Goal: Complete application form

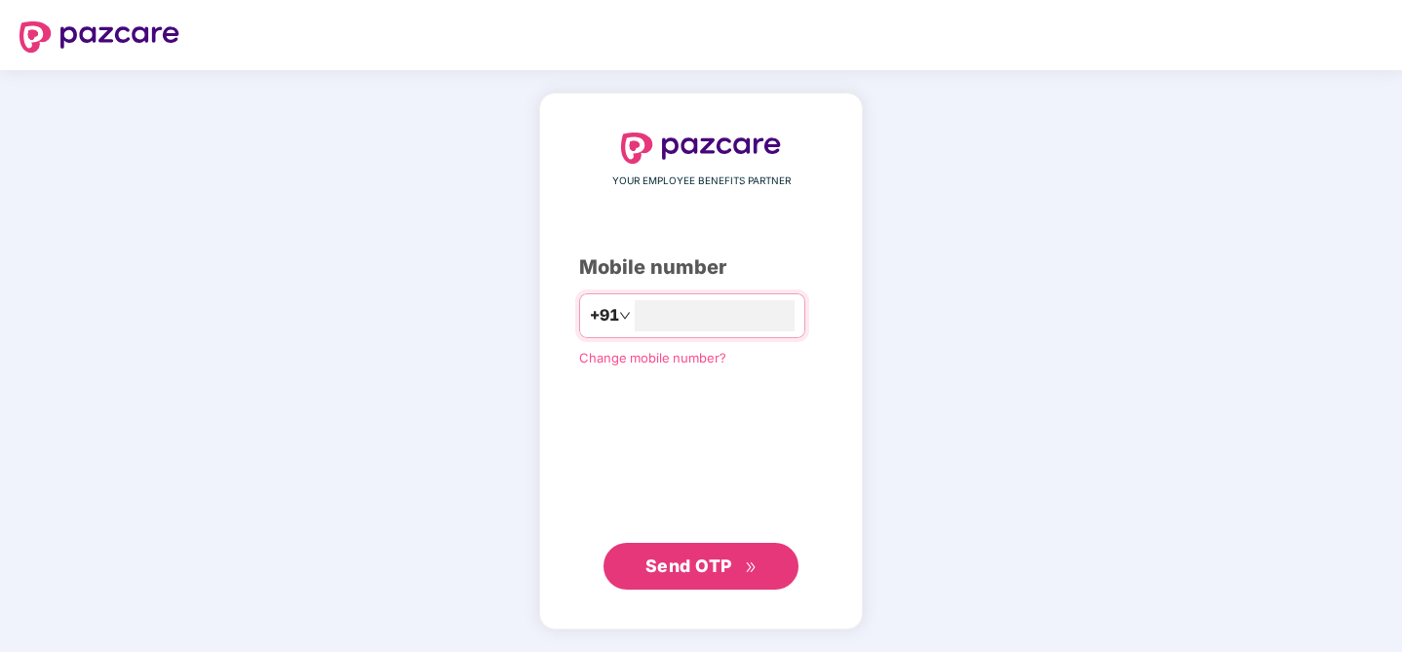
type input "**********"
click at [702, 560] on span "Send OTP" at bounding box center [689, 566] width 87 height 20
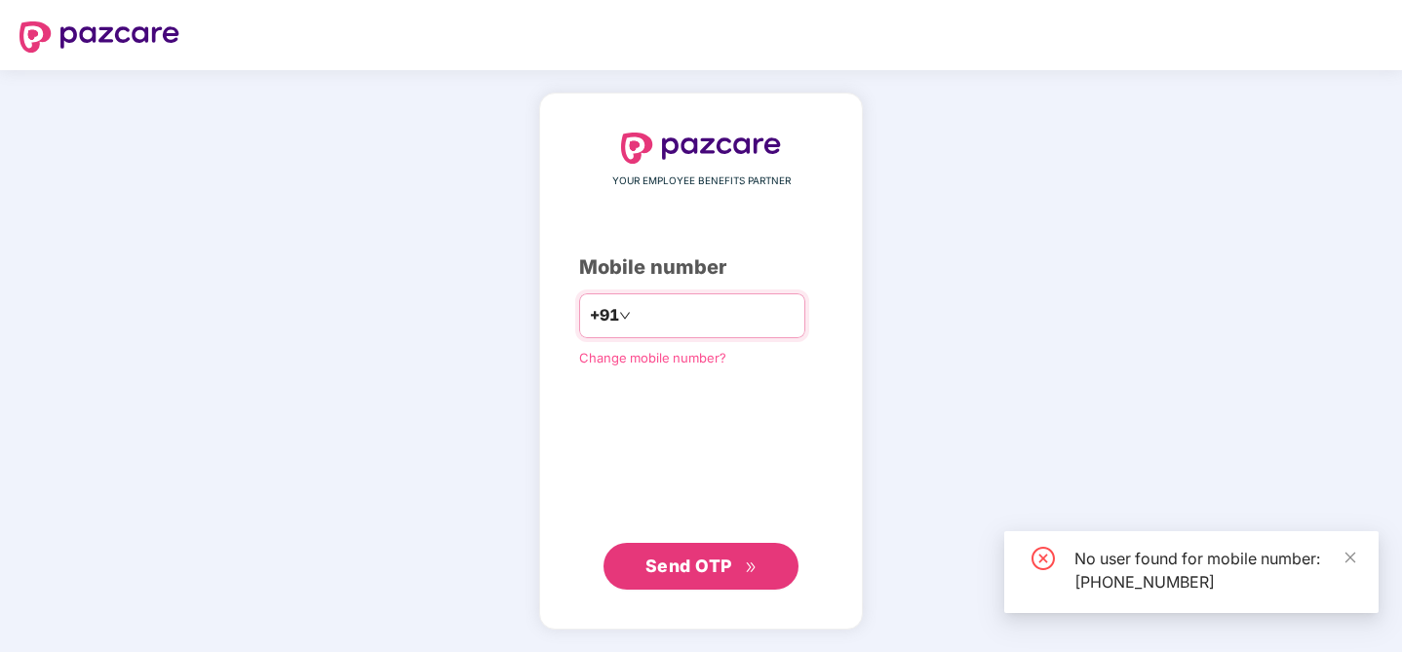
drag, startPoint x: 735, startPoint y: 320, endPoint x: 590, endPoint y: 317, distance: 145.3
click at [590, 317] on div "**********" at bounding box center [692, 316] width 226 height 45
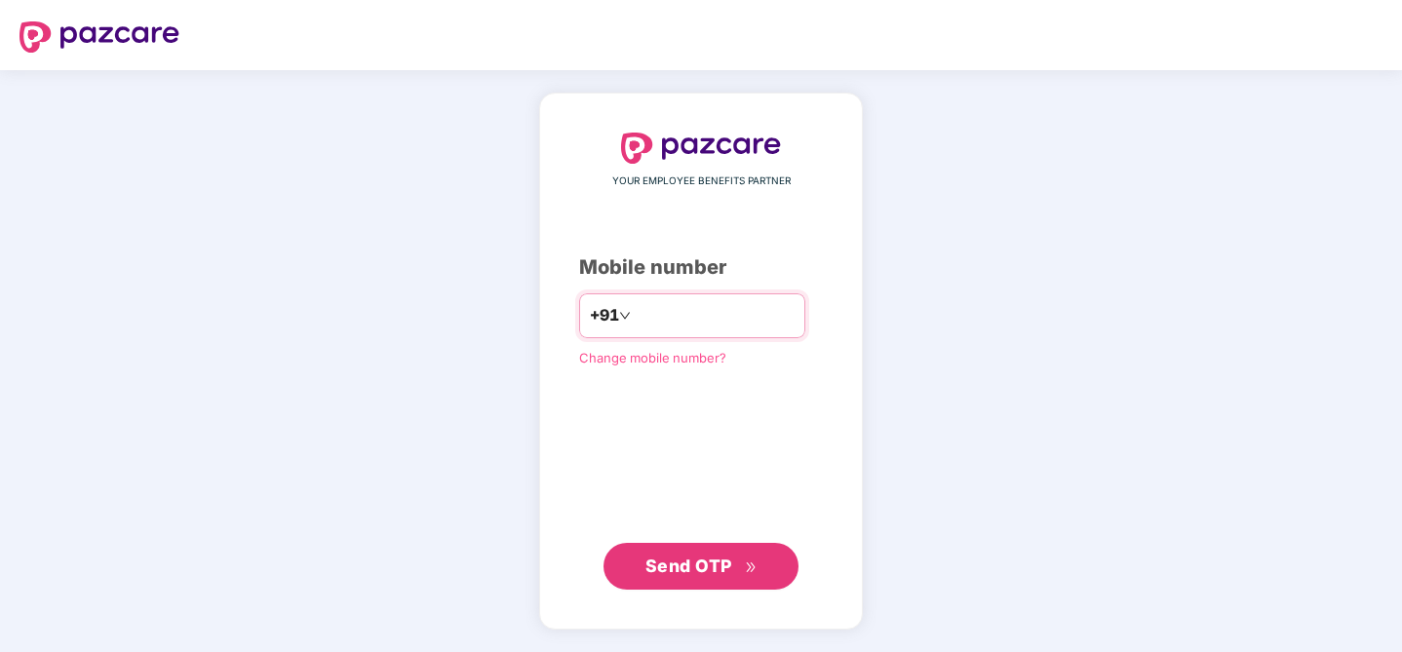
type input "**********"
click at [708, 572] on span "Send OTP" at bounding box center [689, 565] width 87 height 20
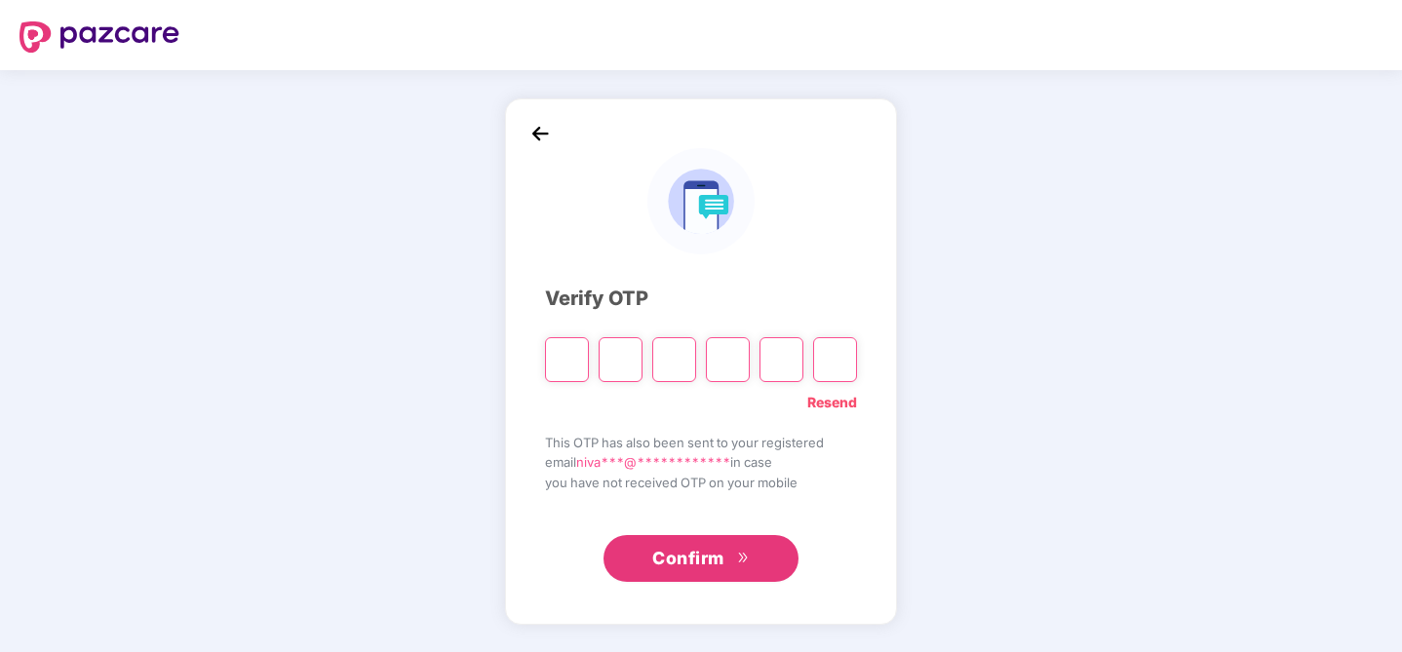
type input "*"
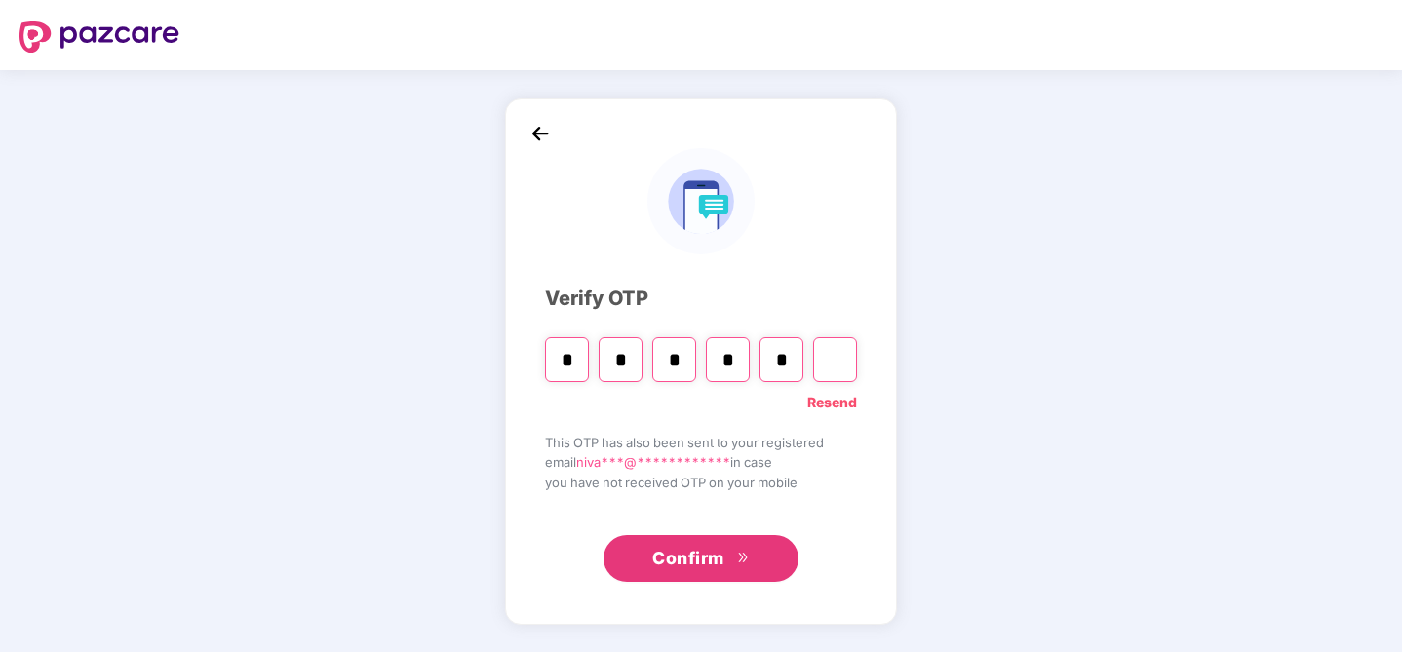
type input "*"
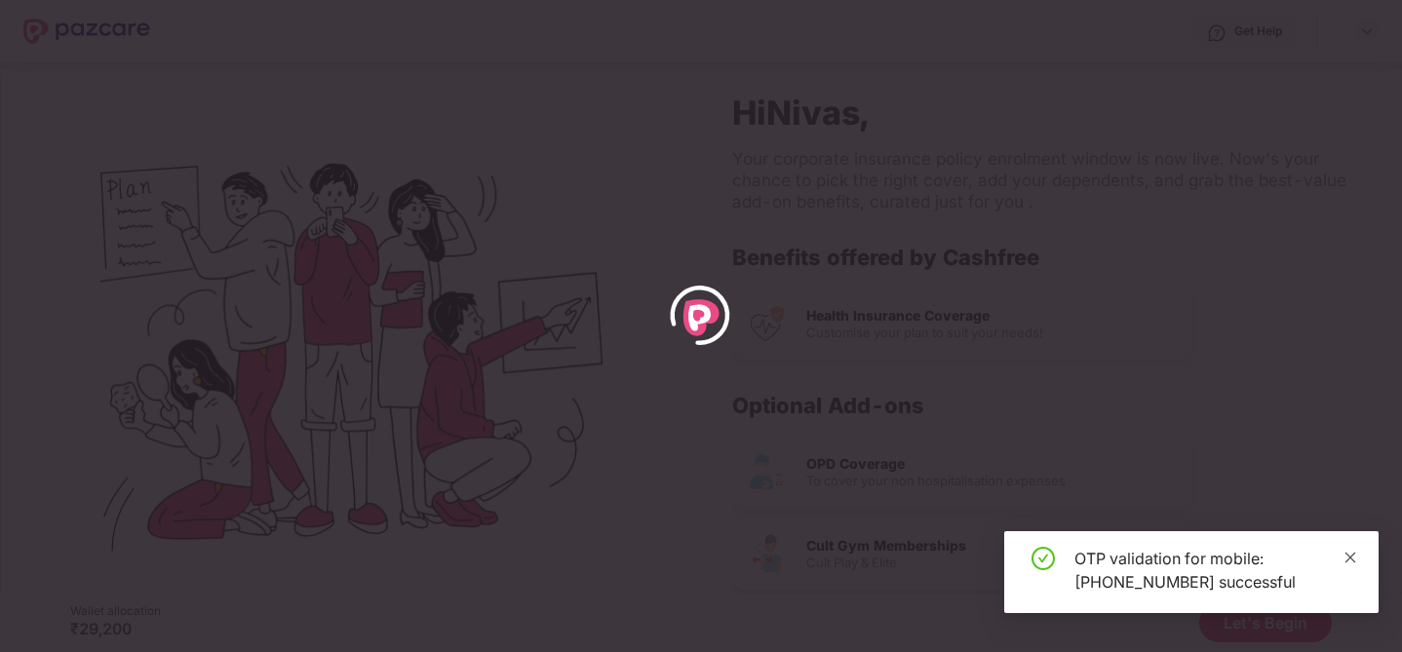
click at [1350, 554] on icon "close" at bounding box center [1351, 558] width 14 height 14
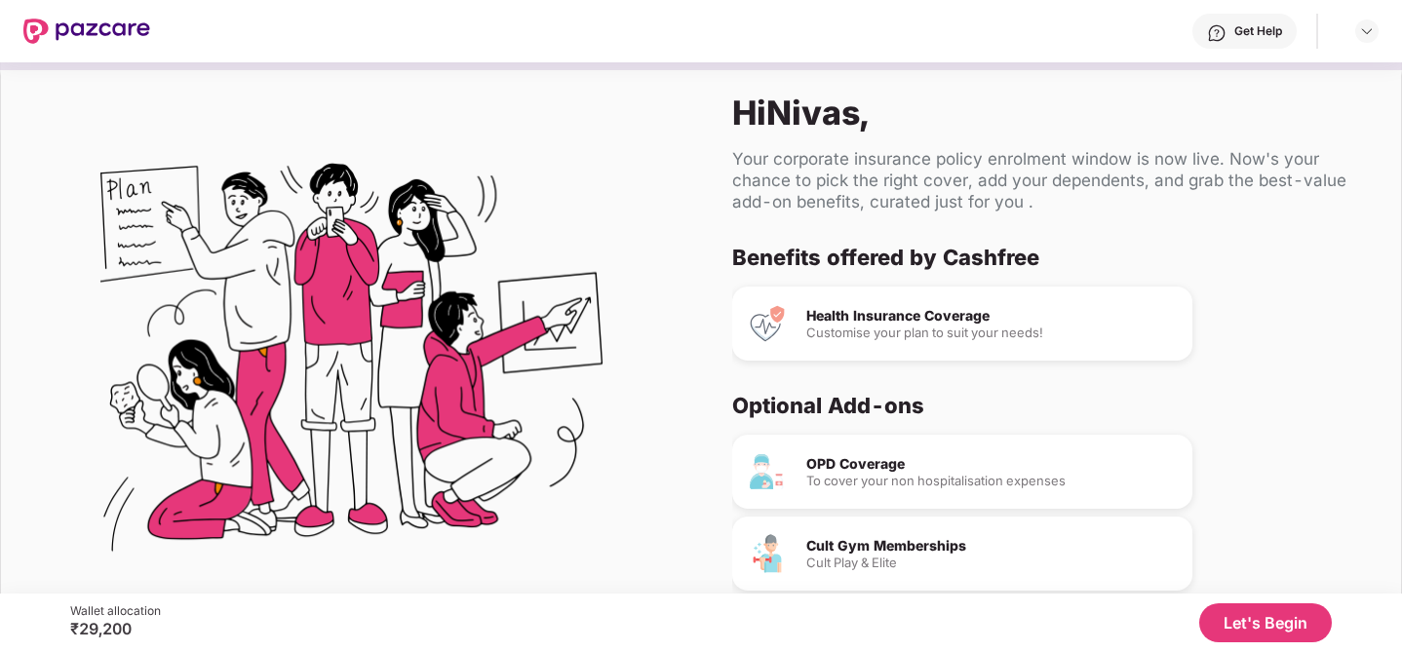
click at [1263, 628] on button "Let's Begin" at bounding box center [1265, 623] width 133 height 39
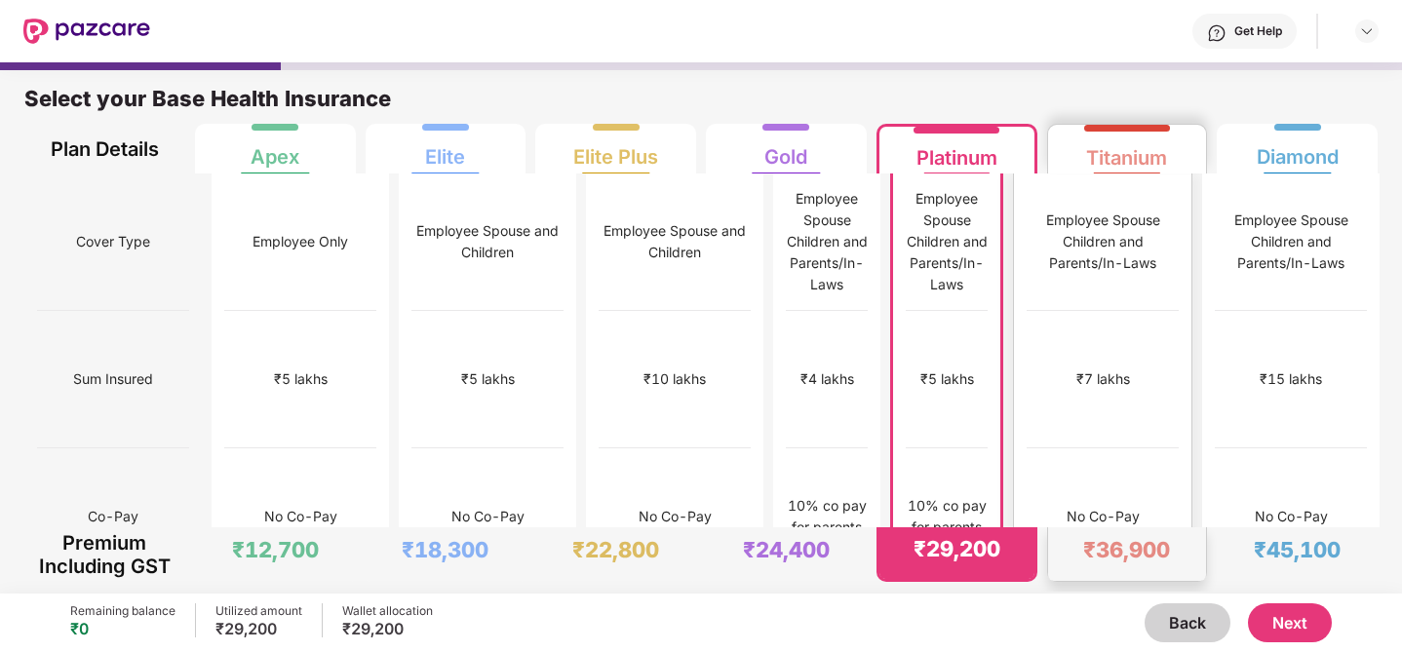
click at [1151, 311] on div "₹7 lakhs" at bounding box center [1103, 379] width 152 height 137
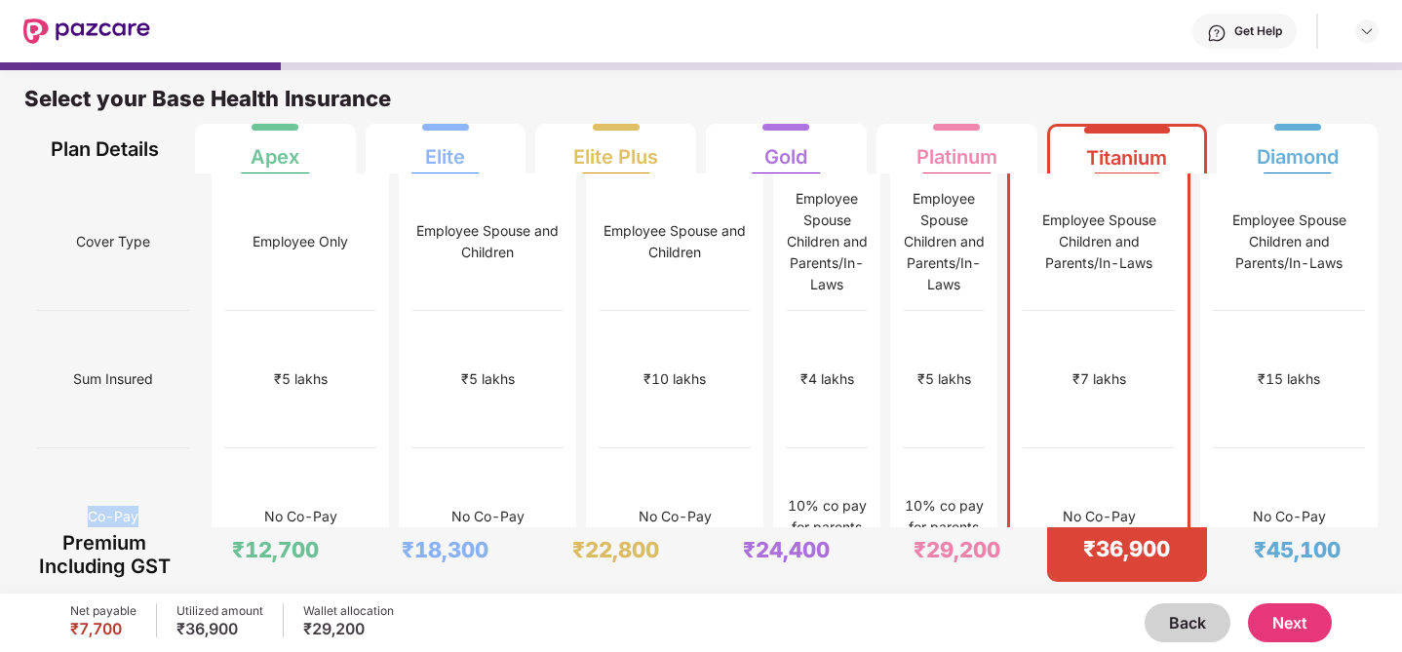
drag, startPoint x: 80, startPoint y: 412, endPoint x: 130, endPoint y: 405, distance: 50.2
click at [130, 449] on div "Co-Pay" at bounding box center [113, 517] width 152 height 137
click at [1280, 628] on button "Next" at bounding box center [1290, 623] width 84 height 39
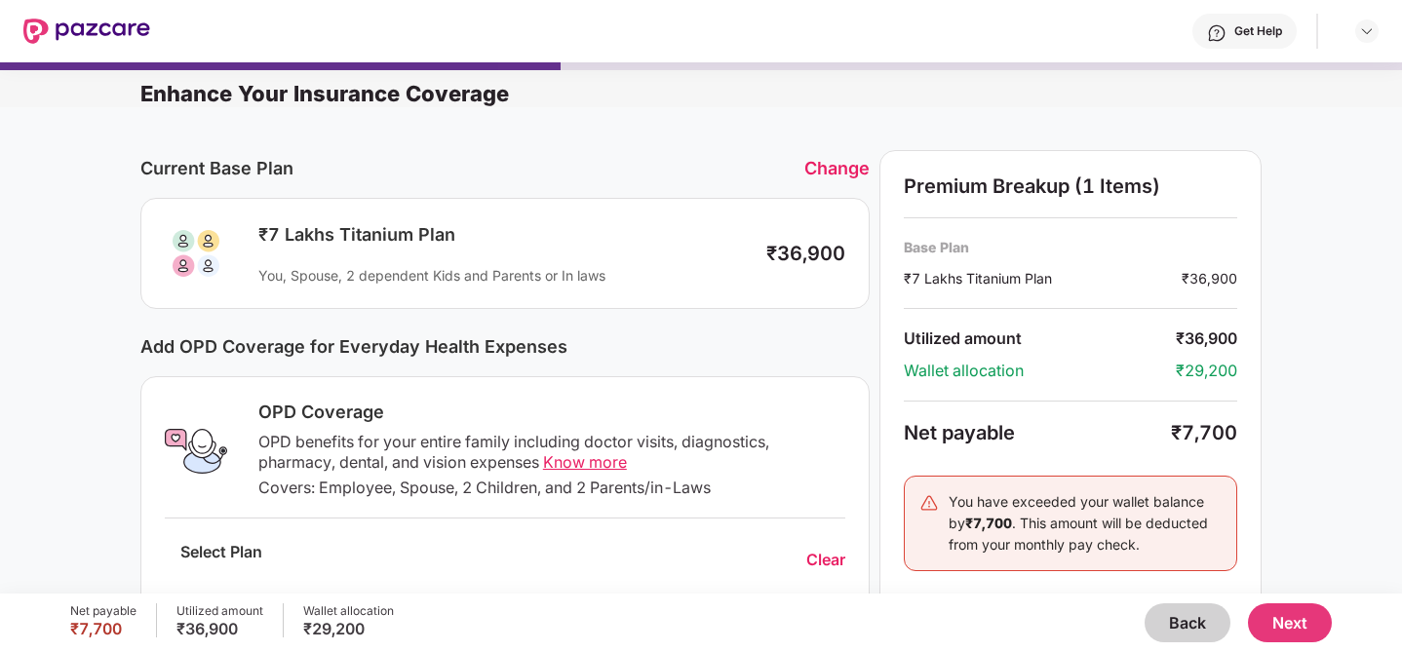
click at [1195, 621] on button "Back" at bounding box center [1188, 623] width 86 height 39
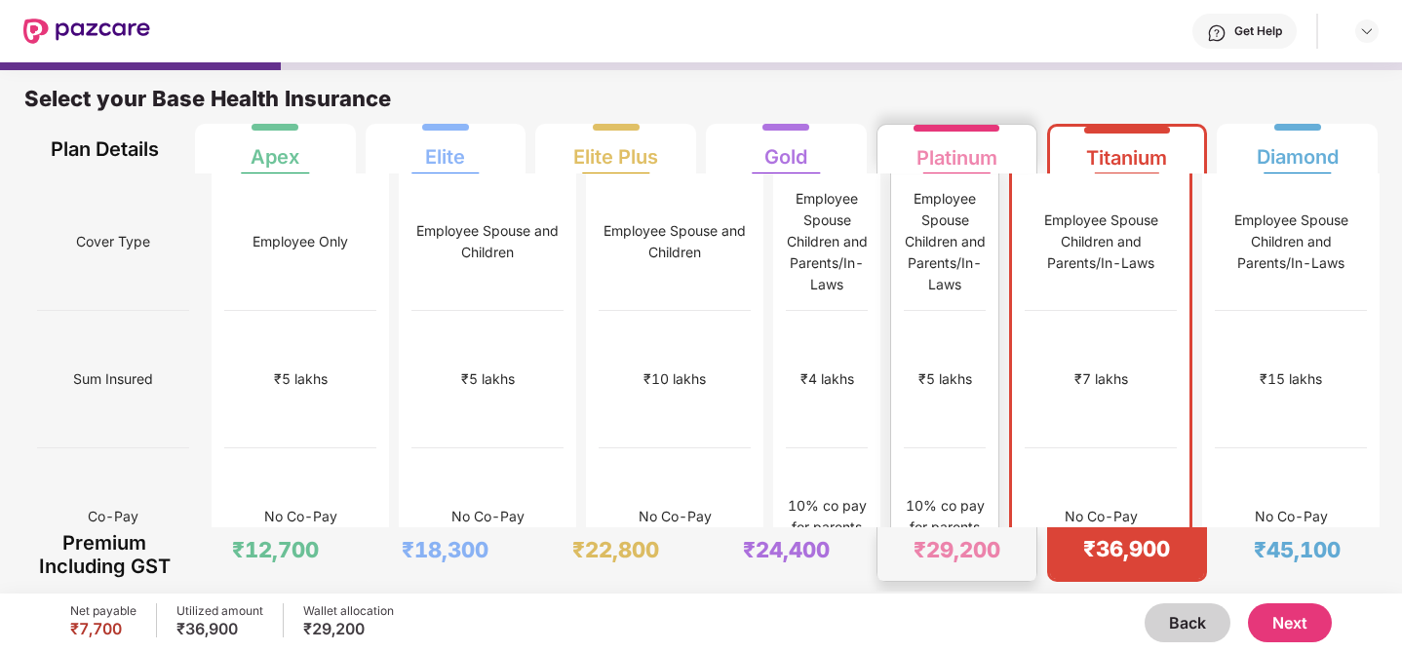
click at [986, 586] on div "₹10,000" at bounding box center [945, 654] width 82 height 137
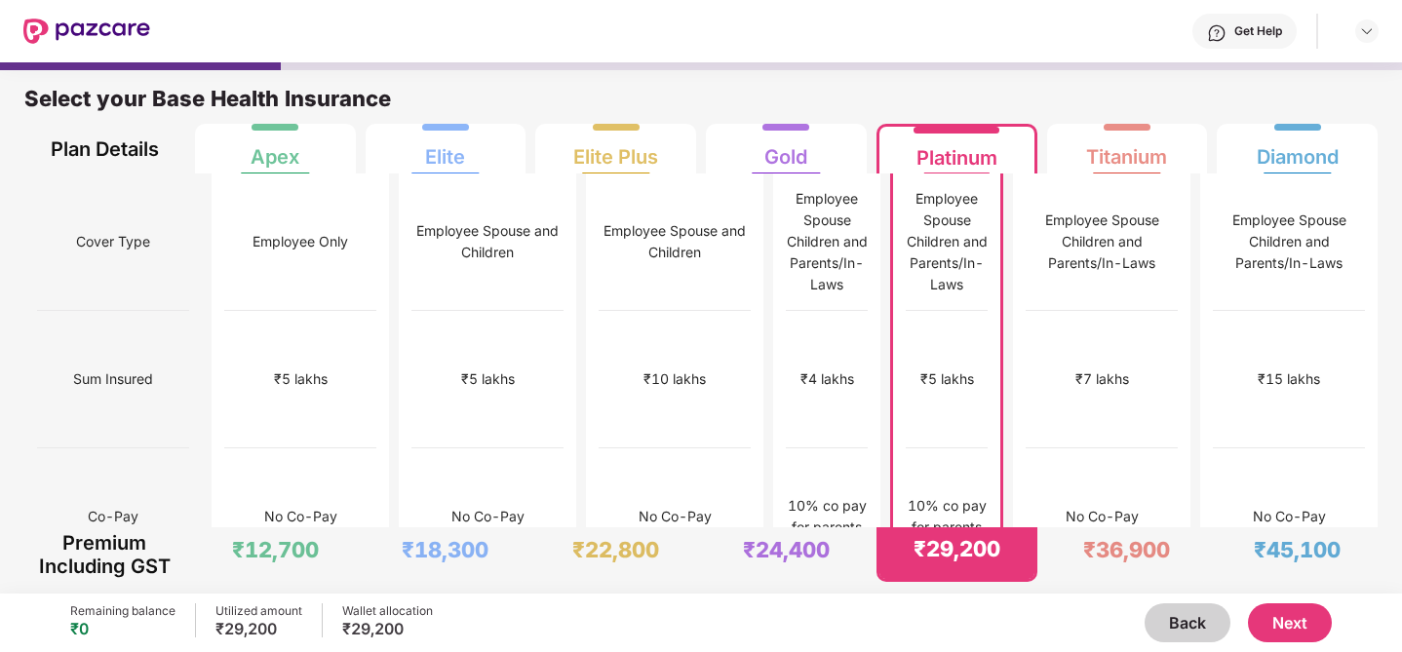
click at [1302, 616] on button "Next" at bounding box center [1290, 623] width 84 height 39
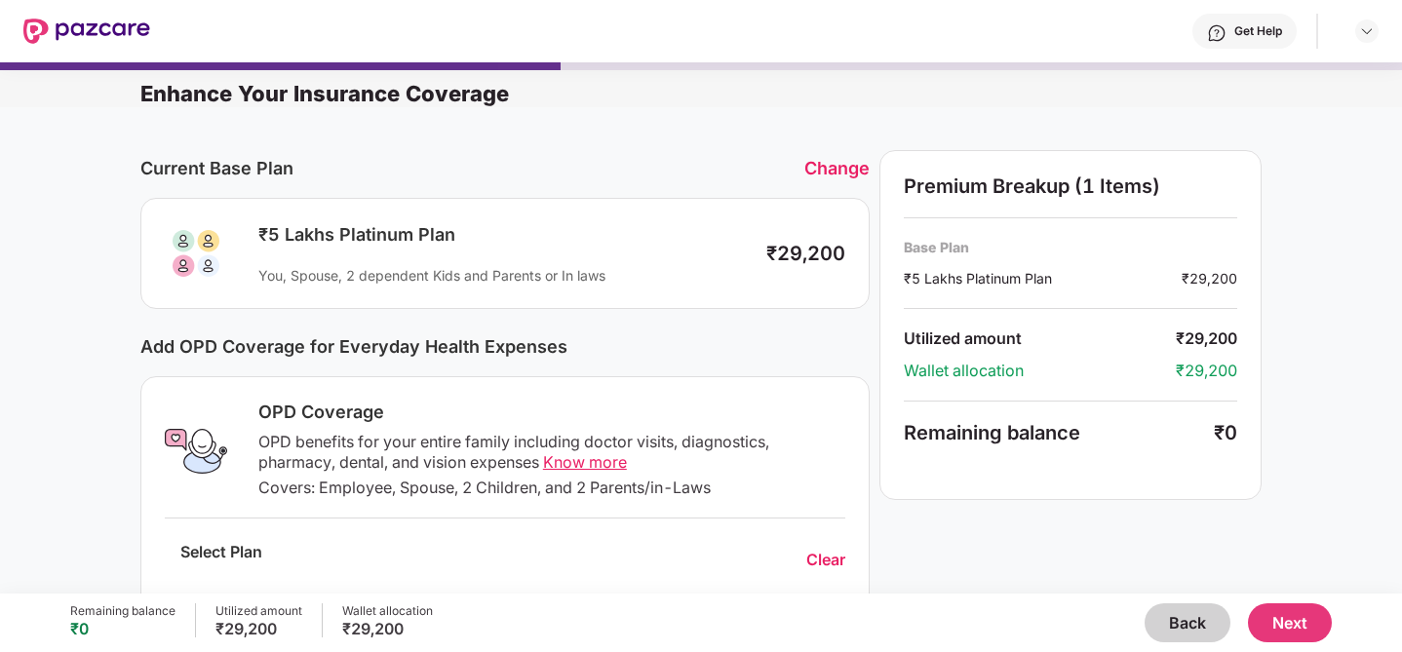
click at [1283, 633] on button "Next" at bounding box center [1290, 623] width 84 height 39
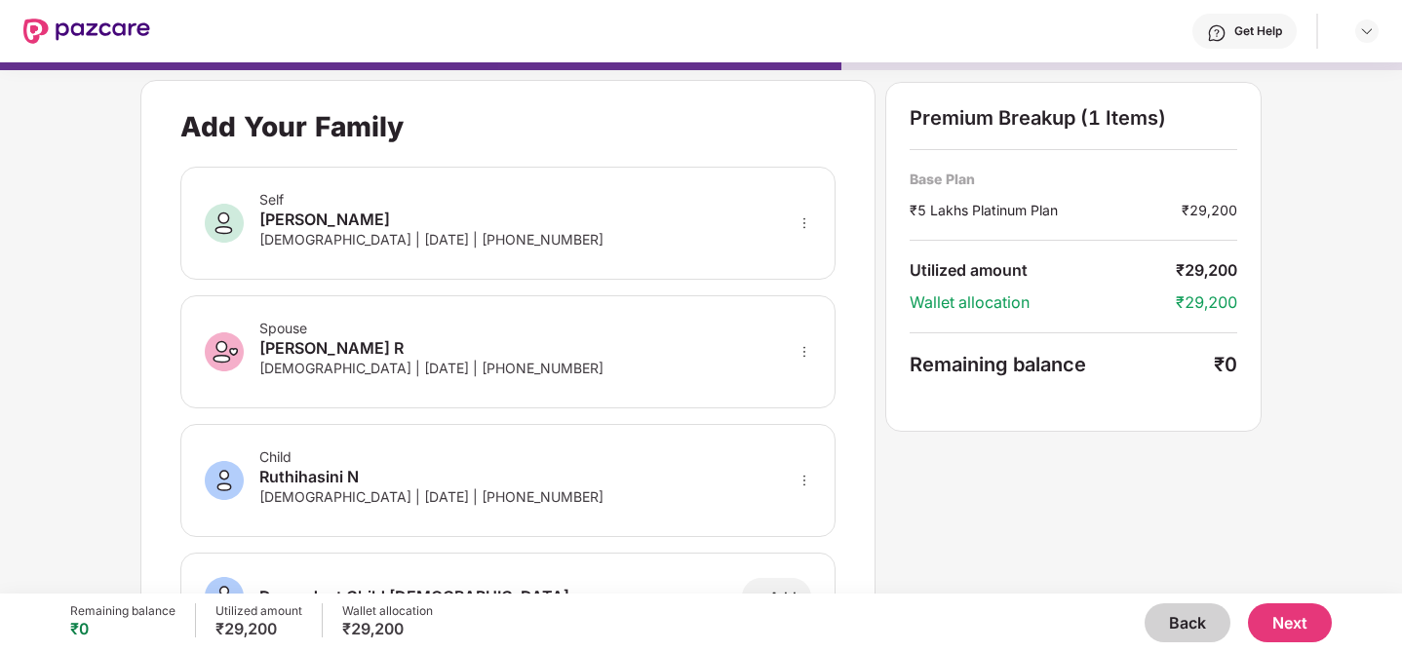
click at [1312, 619] on button "Next" at bounding box center [1290, 623] width 84 height 39
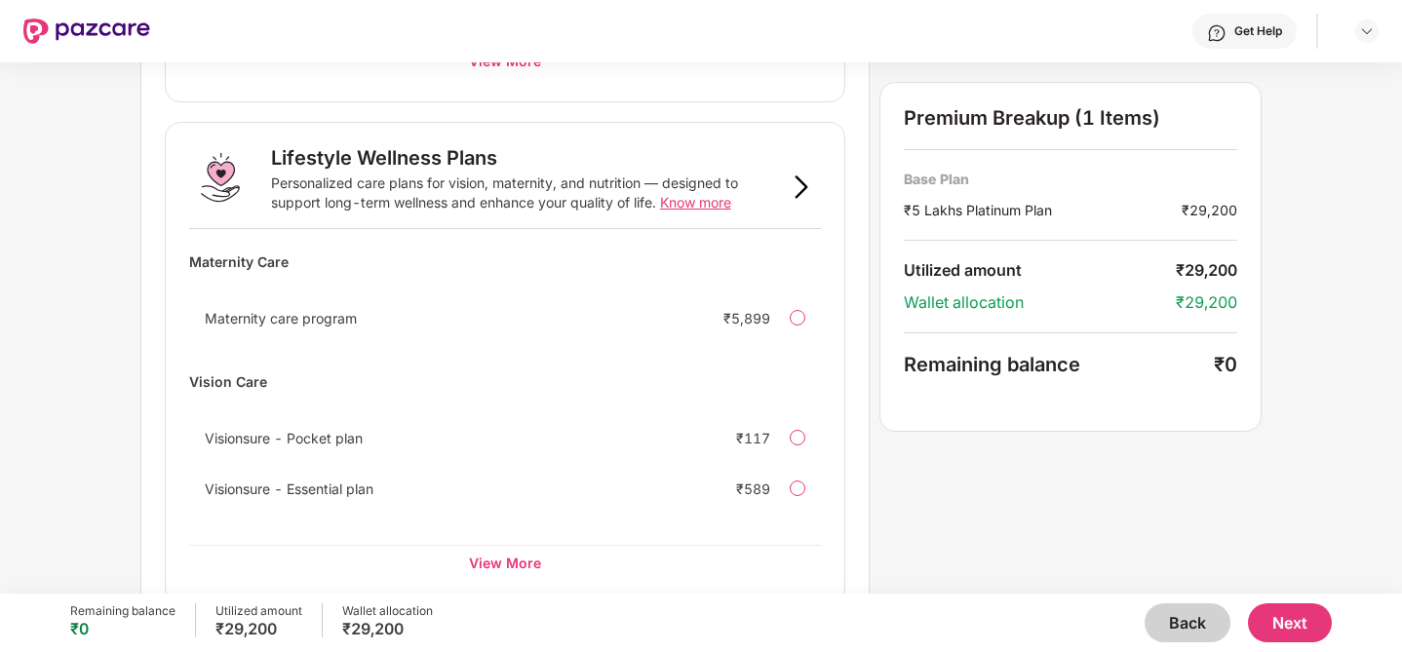
scroll to position [1269, 0]
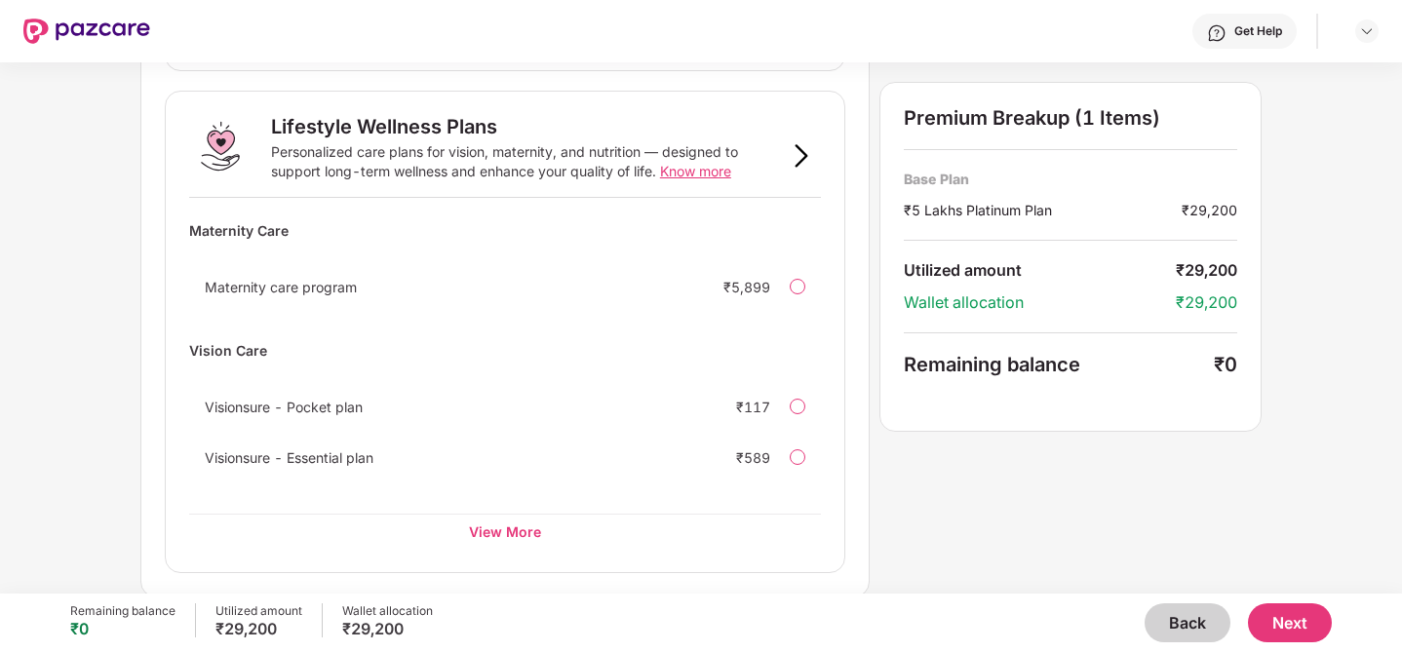
click at [1298, 631] on button "Next" at bounding box center [1290, 623] width 84 height 39
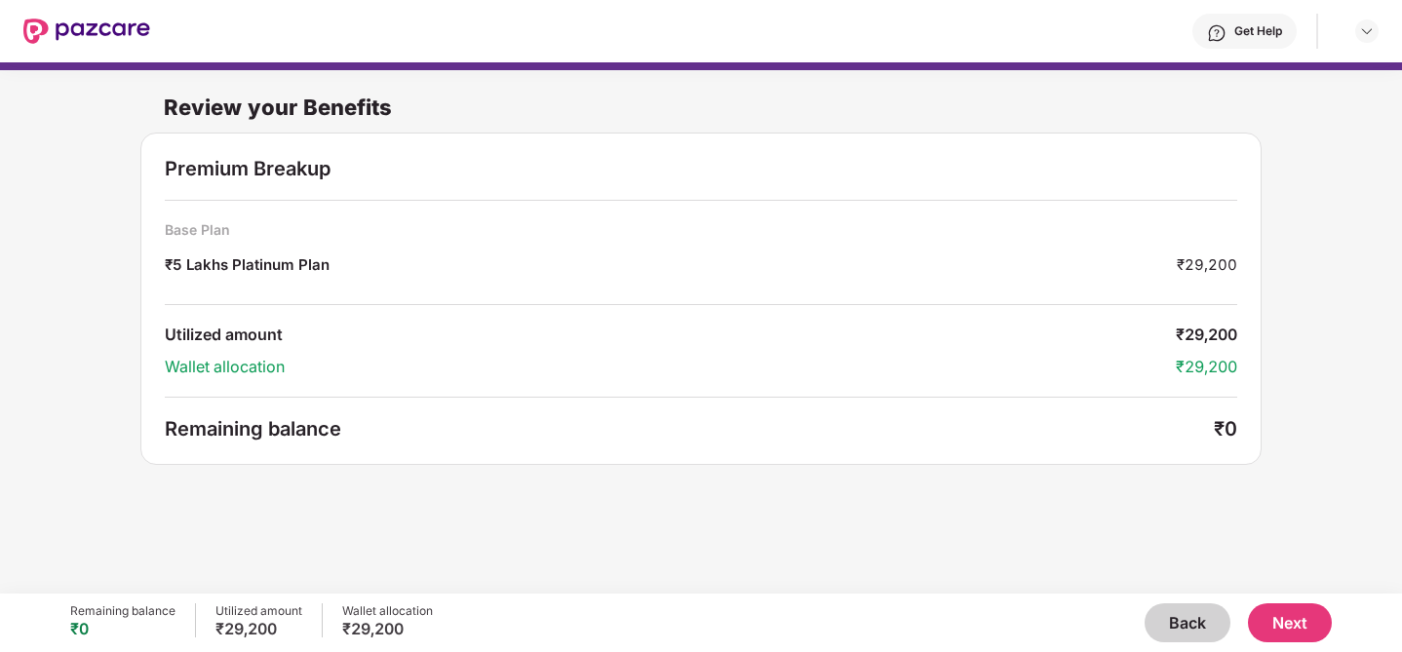
click at [1292, 628] on button "Next" at bounding box center [1290, 623] width 84 height 39
